Goal: Transaction & Acquisition: Obtain resource

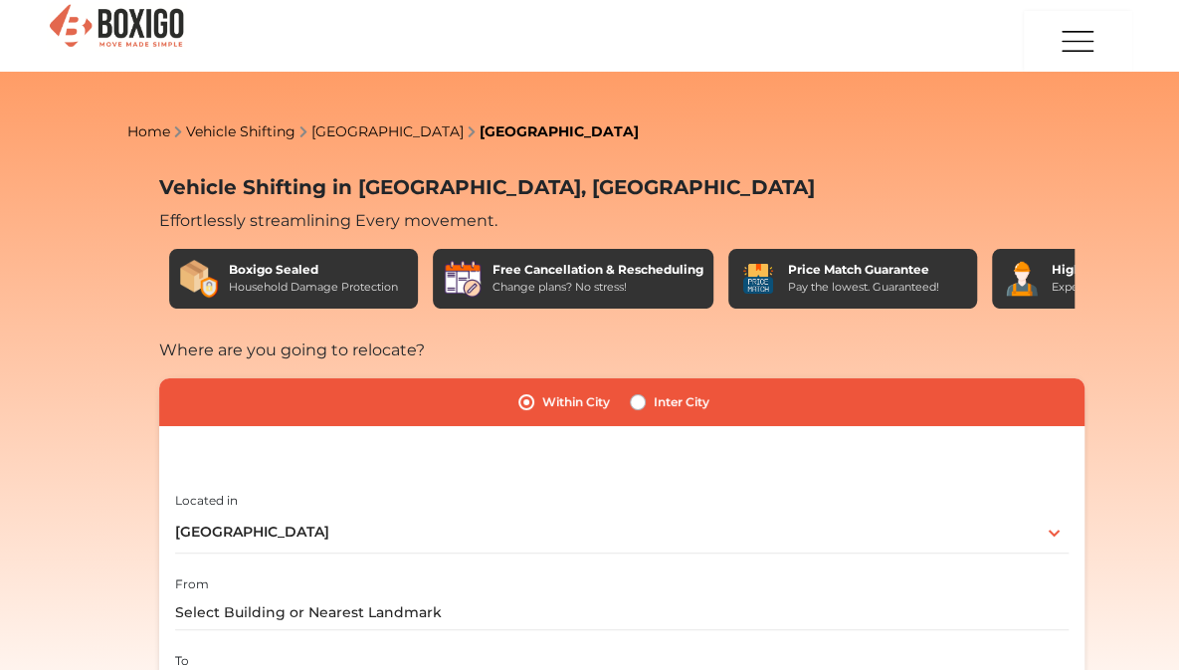
click at [654, 390] on label "Inter City" at bounding box center [682, 402] width 56 height 24
click at [630, 390] on input "Inter City" at bounding box center [638, 400] width 16 height 20
radio input "true"
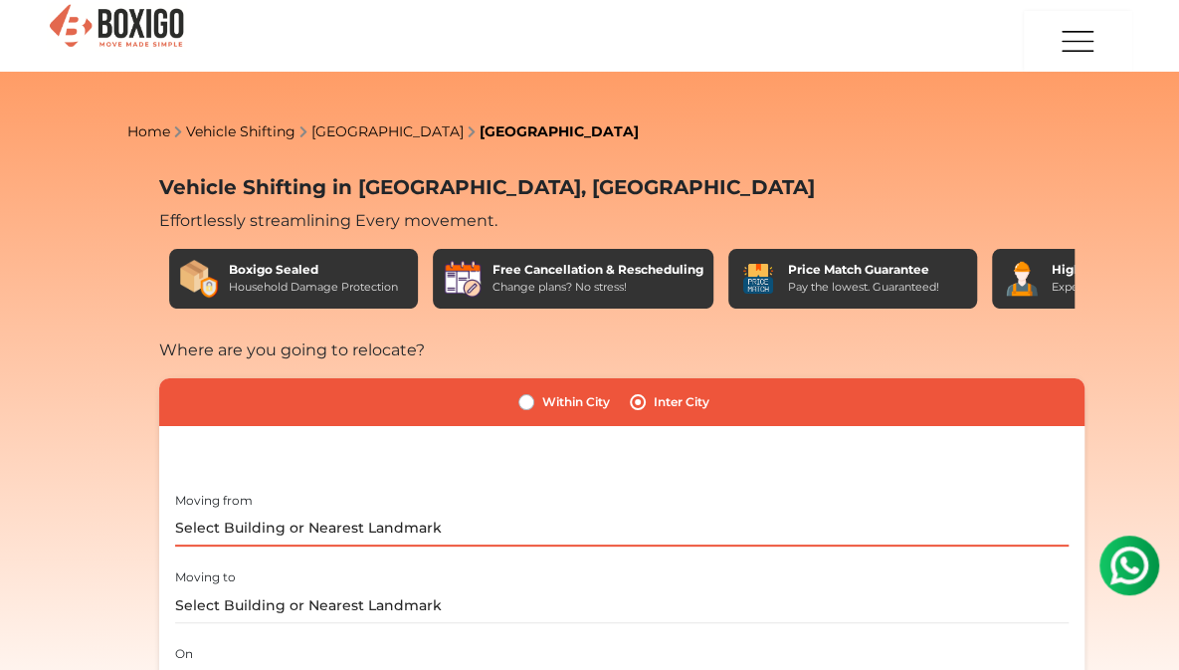
click at [209, 511] on input "text" at bounding box center [621, 528] width 893 height 35
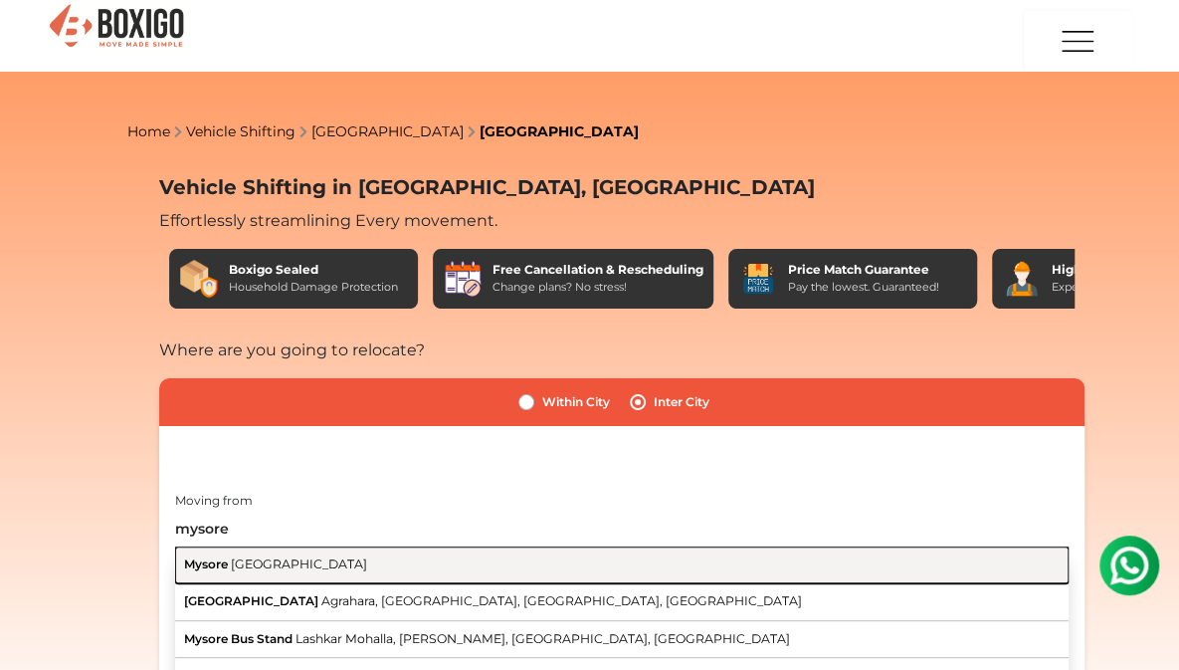
click at [213, 546] on button "Mysore [GEOGRAPHIC_DATA]" at bounding box center [621, 565] width 893 height 38
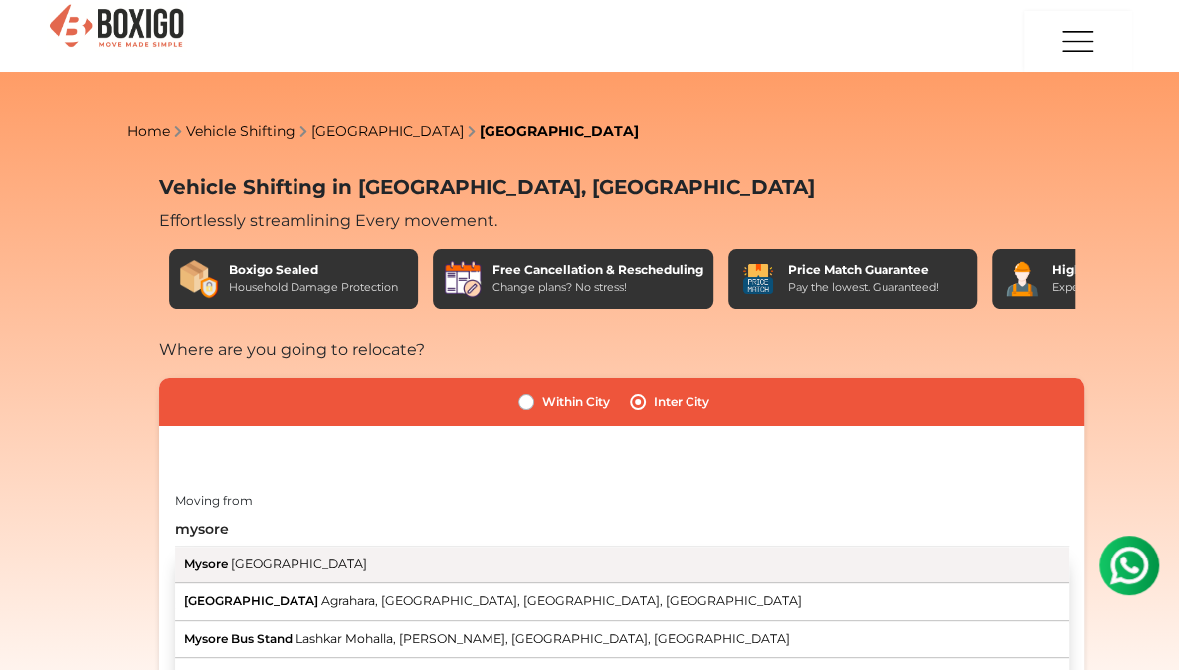
type input "[GEOGRAPHIC_DATA], [GEOGRAPHIC_DATA]"
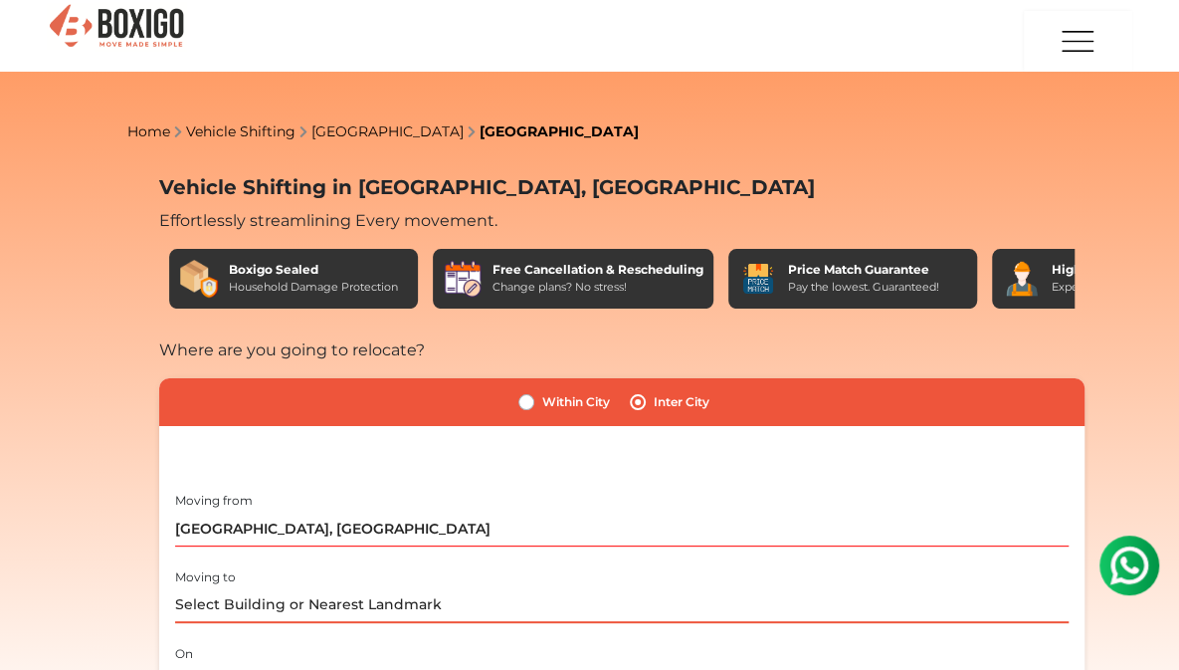
click at [175, 588] on input "text" at bounding box center [621, 605] width 893 height 35
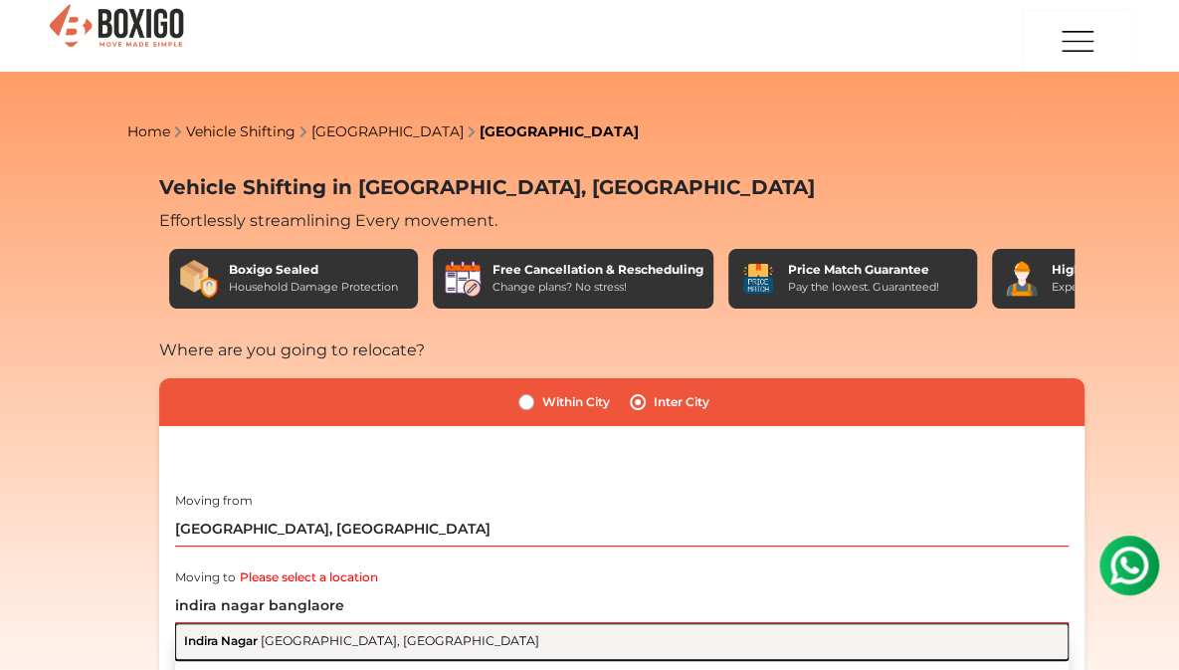
click at [183, 633] on span "Indira Nagar" at bounding box center [220, 640] width 74 height 15
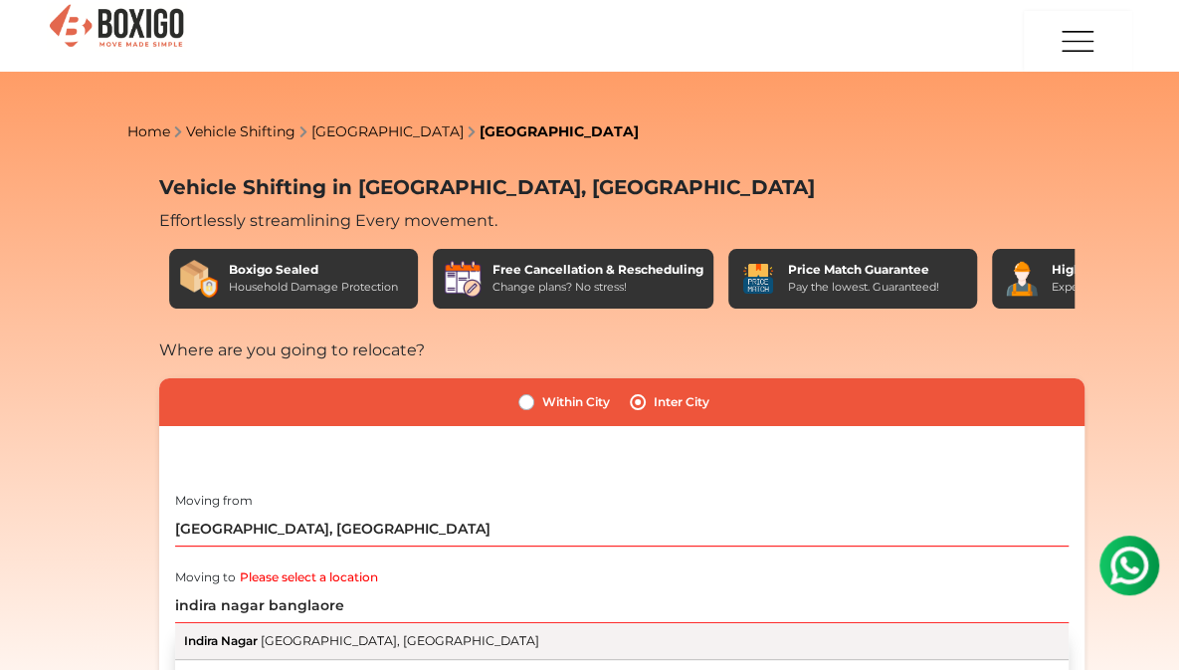
type input "Indira Nagar, Bangalore, Karnataka"
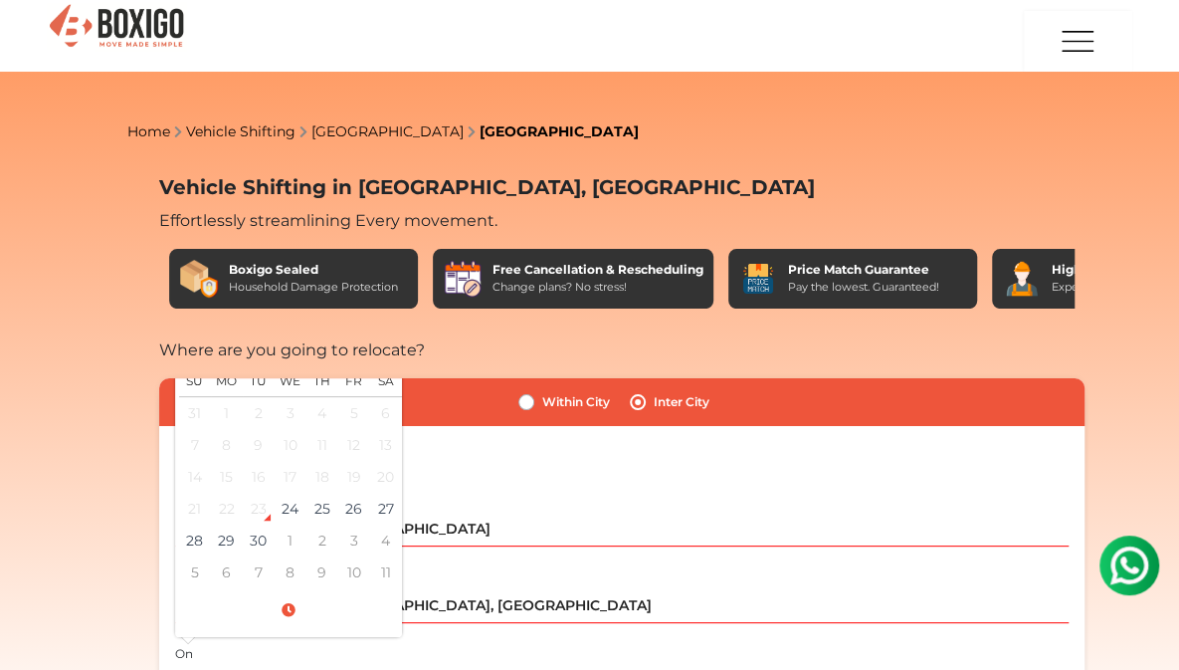
click at [175, 665] on input "text" at bounding box center [621, 682] width 893 height 35
click at [211, 524] on td "29" at bounding box center [227, 540] width 32 height 32
type input "09/29/2025 12:00 AM"
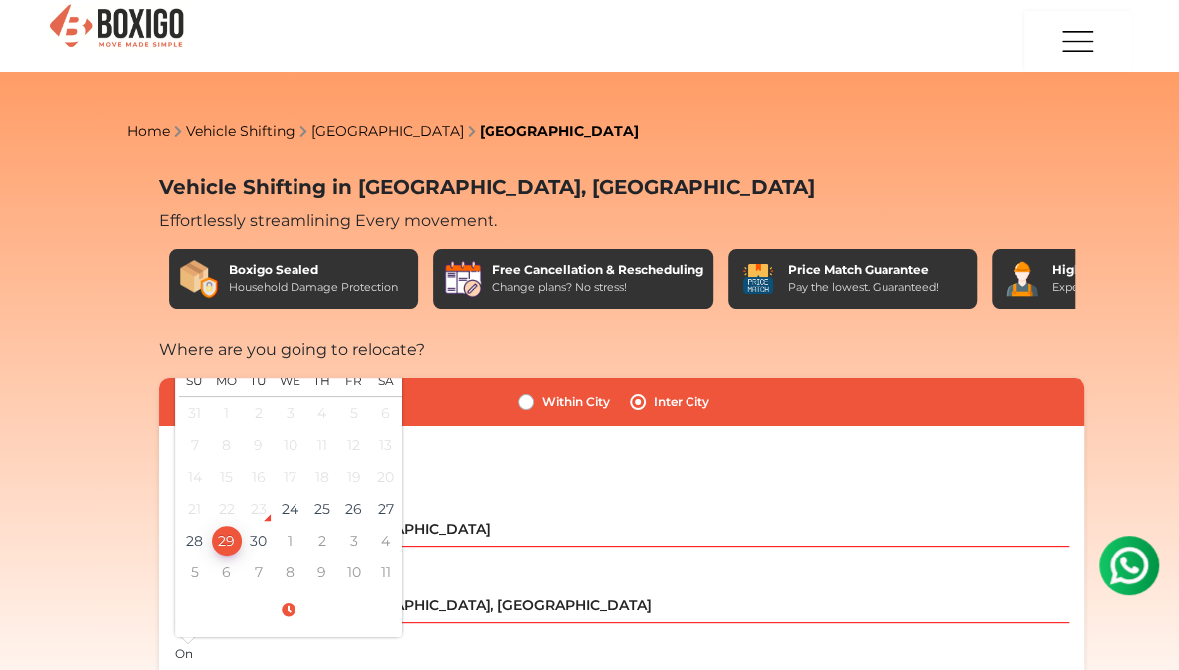
checkbox input "true"
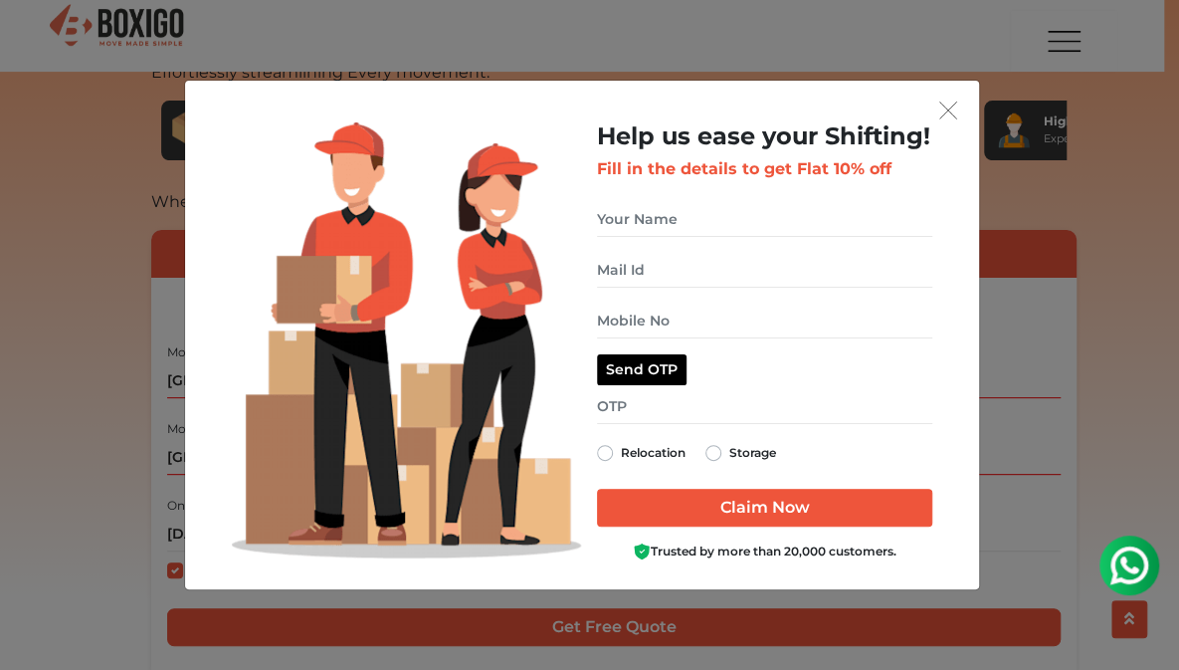
scroll to position [370, 0]
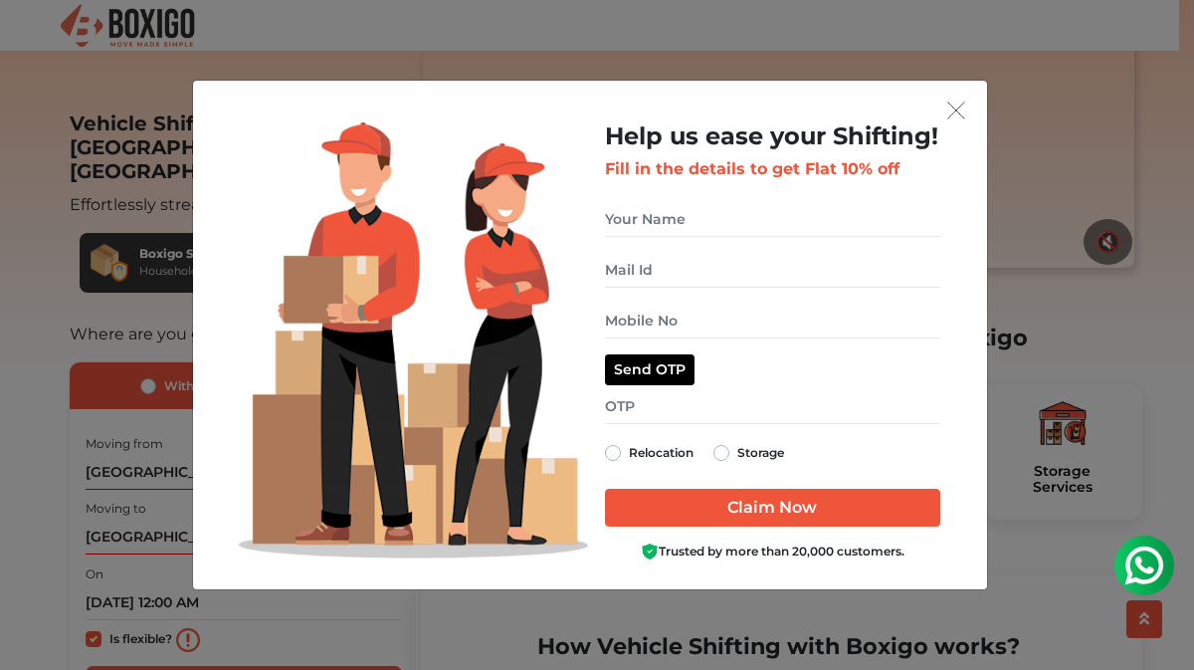
drag, startPoint x: 1186, startPoint y: 44, endPoint x: 1190, endPoint y: 69, distance: 25.2
click at [958, 111] on img "get free quote dialog" at bounding box center [956, 110] width 18 height 18
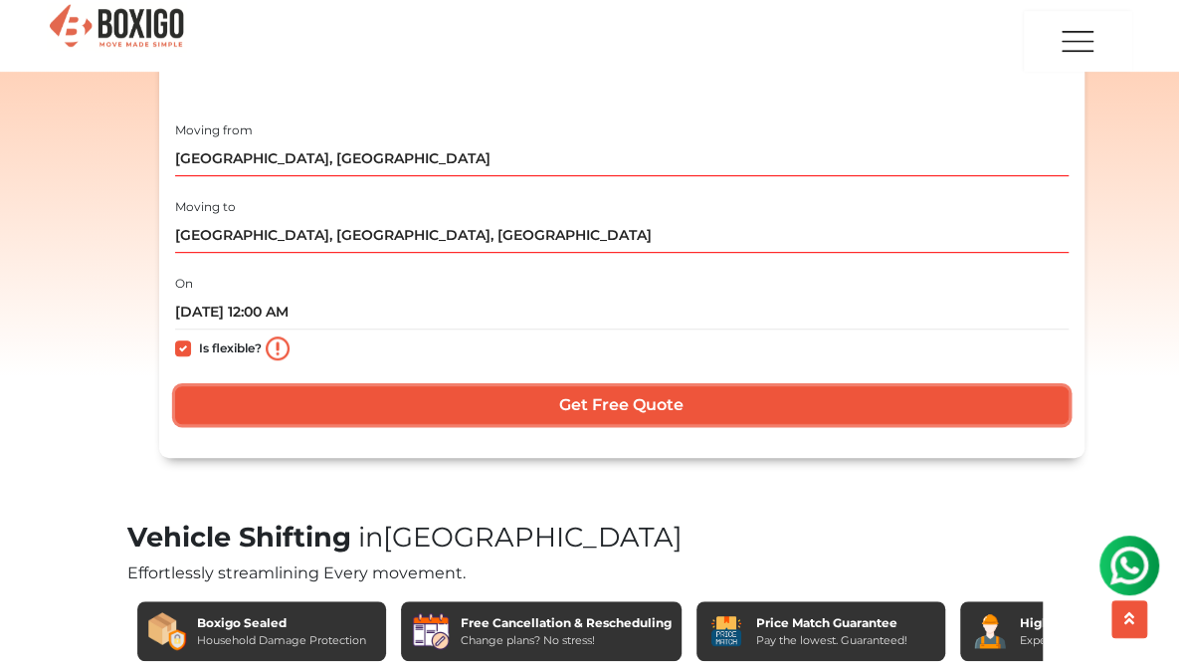
click at [261, 424] on input "Get Free Quote" at bounding box center [621, 405] width 893 height 38
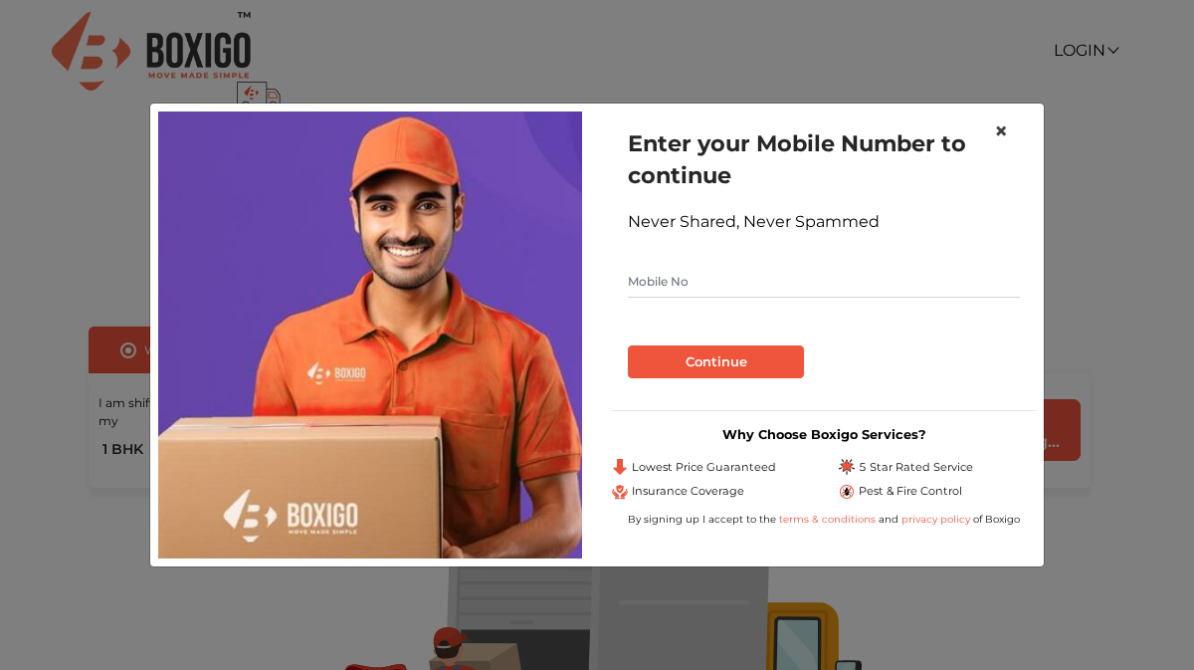
click at [996, 132] on span "×" at bounding box center [1001, 130] width 14 height 29
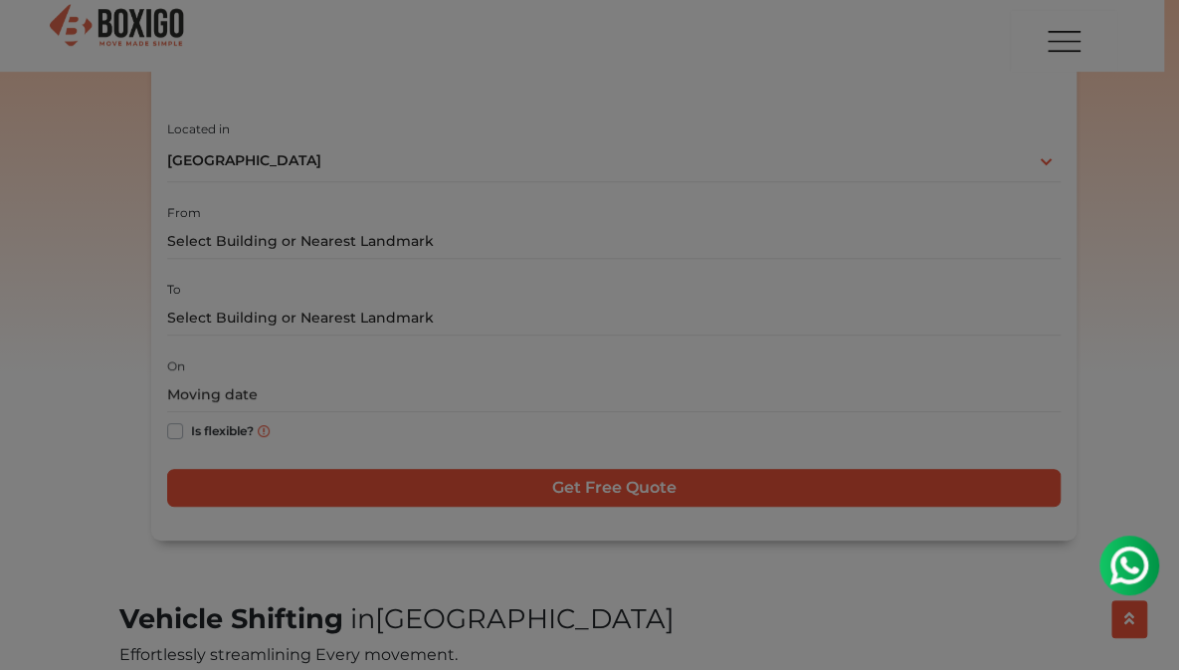
scroll to position [446, 0]
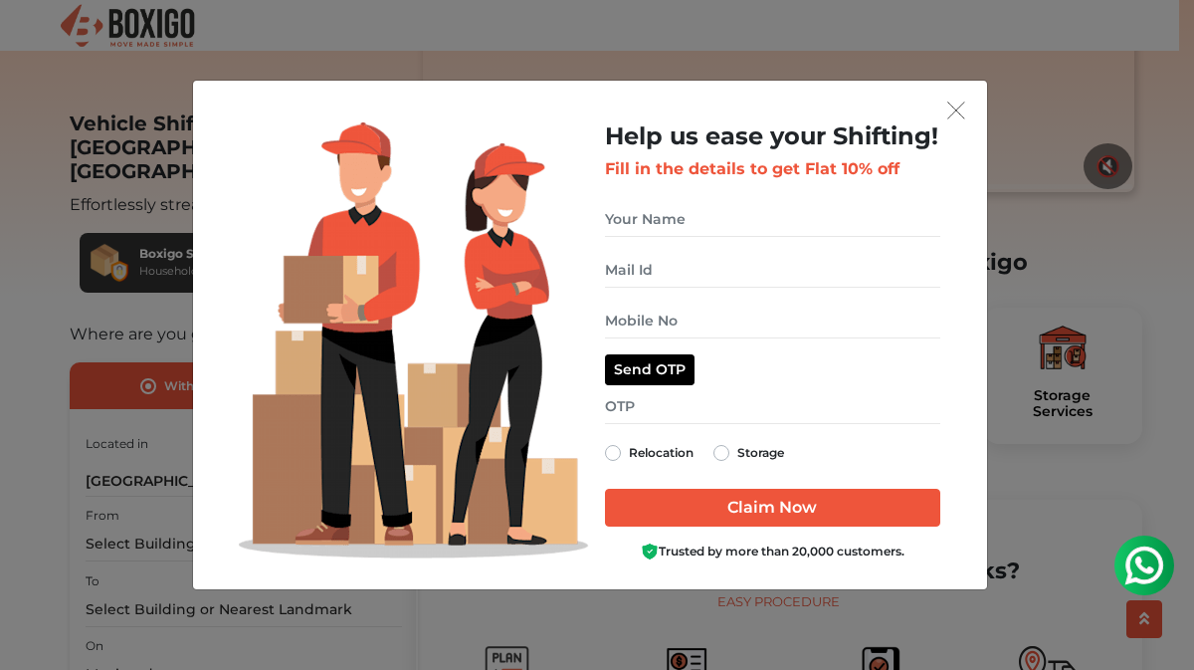
drag, startPoint x: 1189, startPoint y: 57, endPoint x: 1192, endPoint y: 77, distance: 20.1
click at [949, 117] on img "get free quote dialog" at bounding box center [956, 110] width 18 height 18
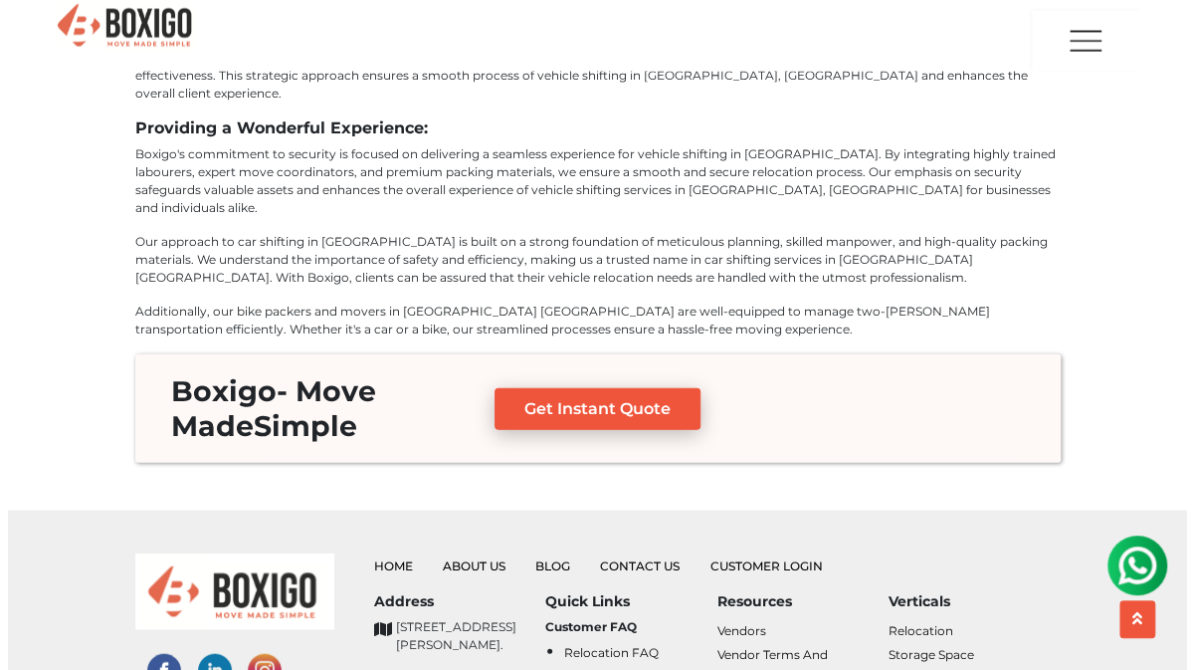
scroll to position [9018, 0]
